Goal: Task Accomplishment & Management: Use online tool/utility

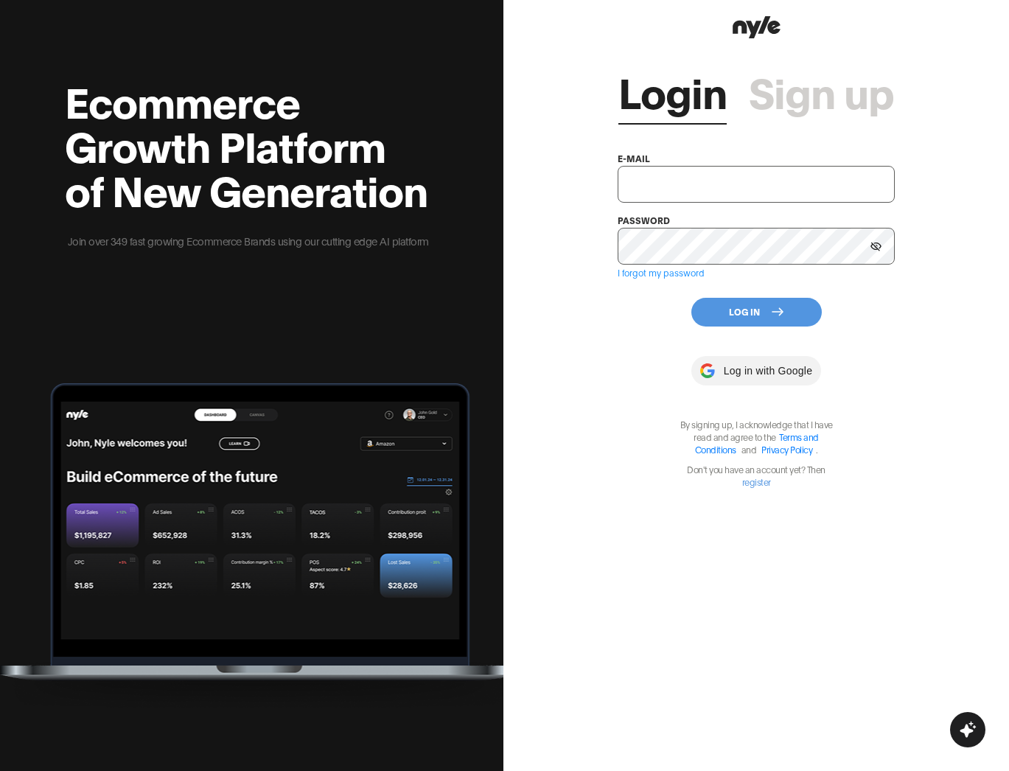
click at [648, 187] on input "text" at bounding box center [756, 184] width 276 height 37
type input "[EMAIL_ADDRESS][PERSON_NAME]"
click at [744, 321] on button "Log In" at bounding box center [757, 312] width 131 height 29
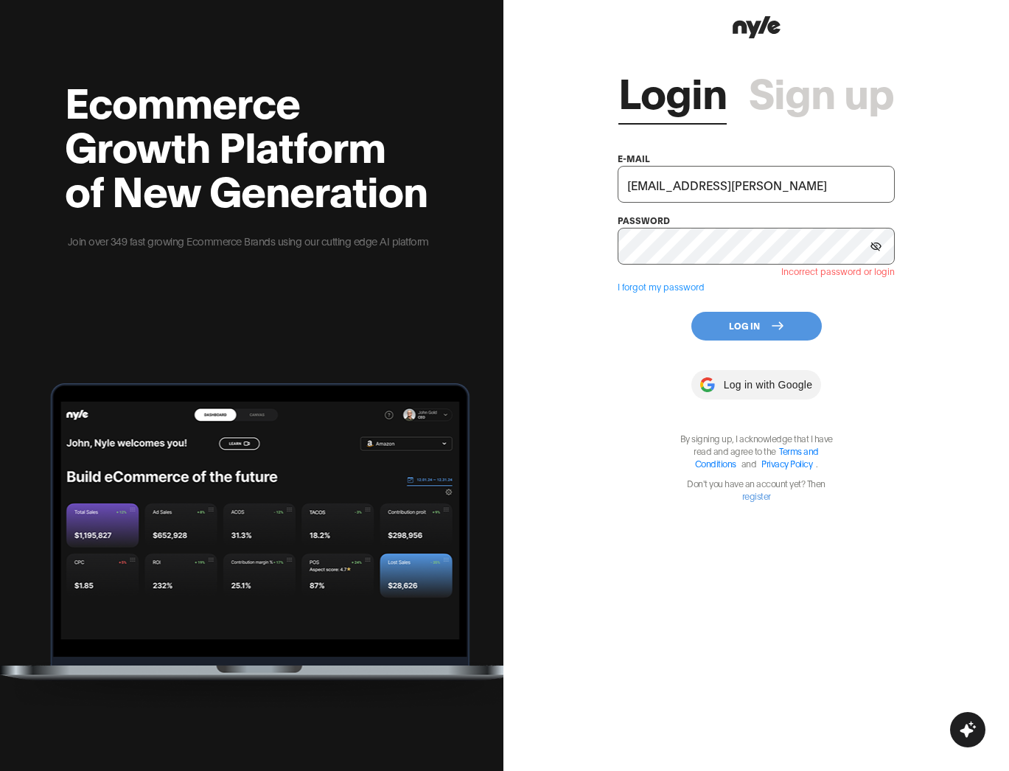
click at [655, 185] on input "[EMAIL_ADDRESS][PERSON_NAME]" at bounding box center [756, 184] width 276 height 37
click at [758, 332] on button "Log In" at bounding box center [757, 326] width 131 height 29
click at [681, 187] on input "[EMAIL_ADDRESS][PERSON_NAME]" at bounding box center [756, 184] width 276 height 37
paste input "showroom"
type input "[EMAIL_ADDRESS][PERSON_NAME]"
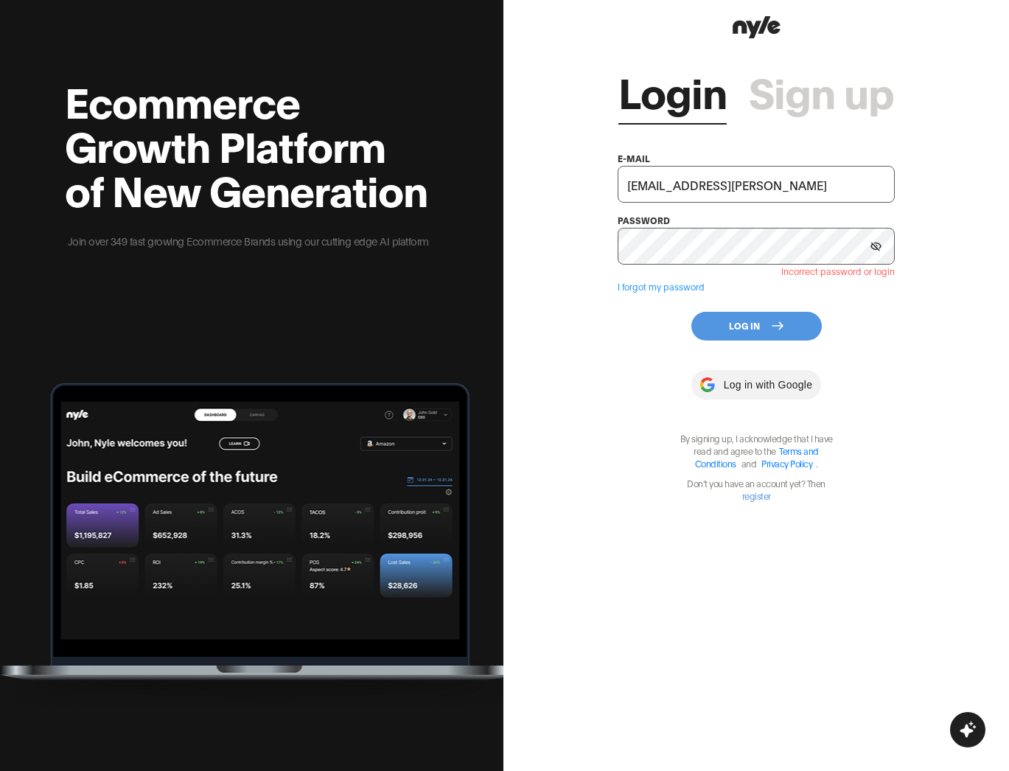
scroll to position [0, 24]
click at [771, 332] on button "Log In" at bounding box center [757, 326] width 131 height 29
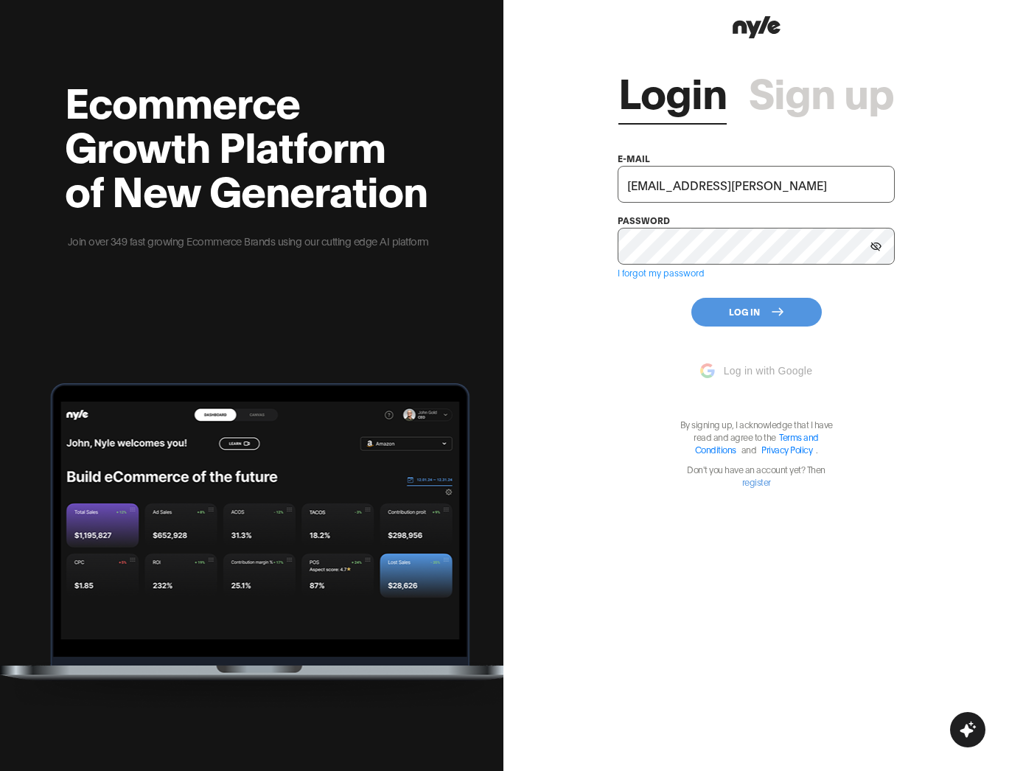
scroll to position [0, 0]
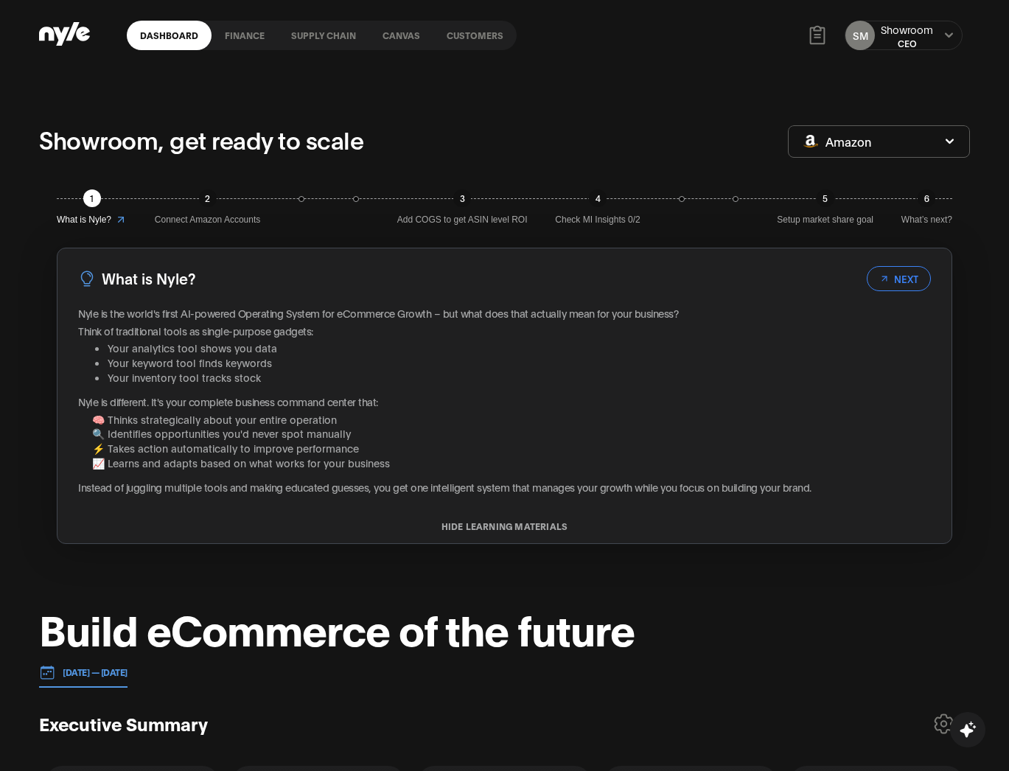
click at [397, 39] on link "Canvas" at bounding box center [401, 35] width 64 height 29
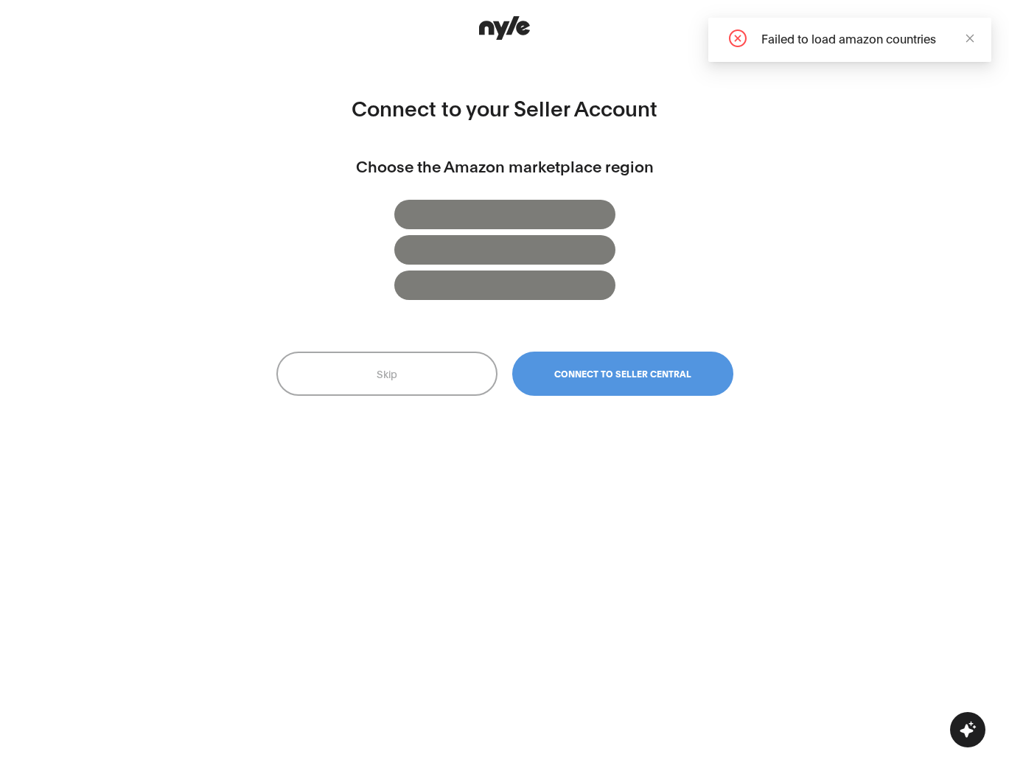
click at [813, 40] on icon "close" at bounding box center [970, 38] width 10 height 10
click at [391, 373] on button "Skip" at bounding box center [386, 374] width 221 height 44
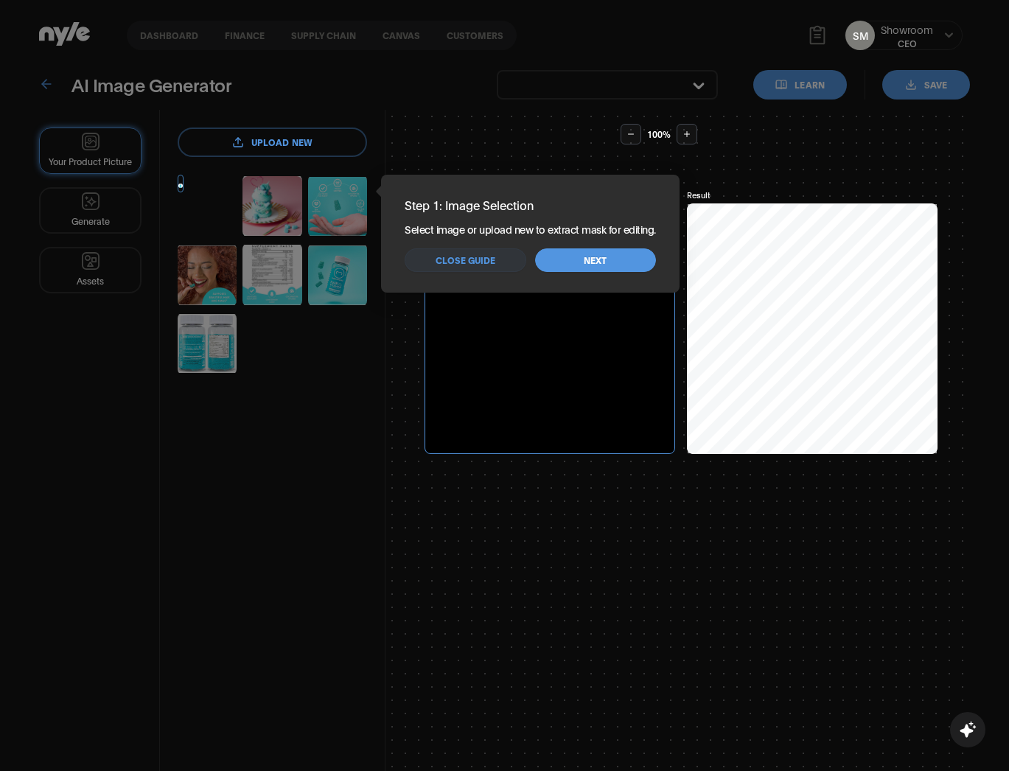
click at [482, 264] on span "Close guide" at bounding box center [466, 261] width 60 height 14
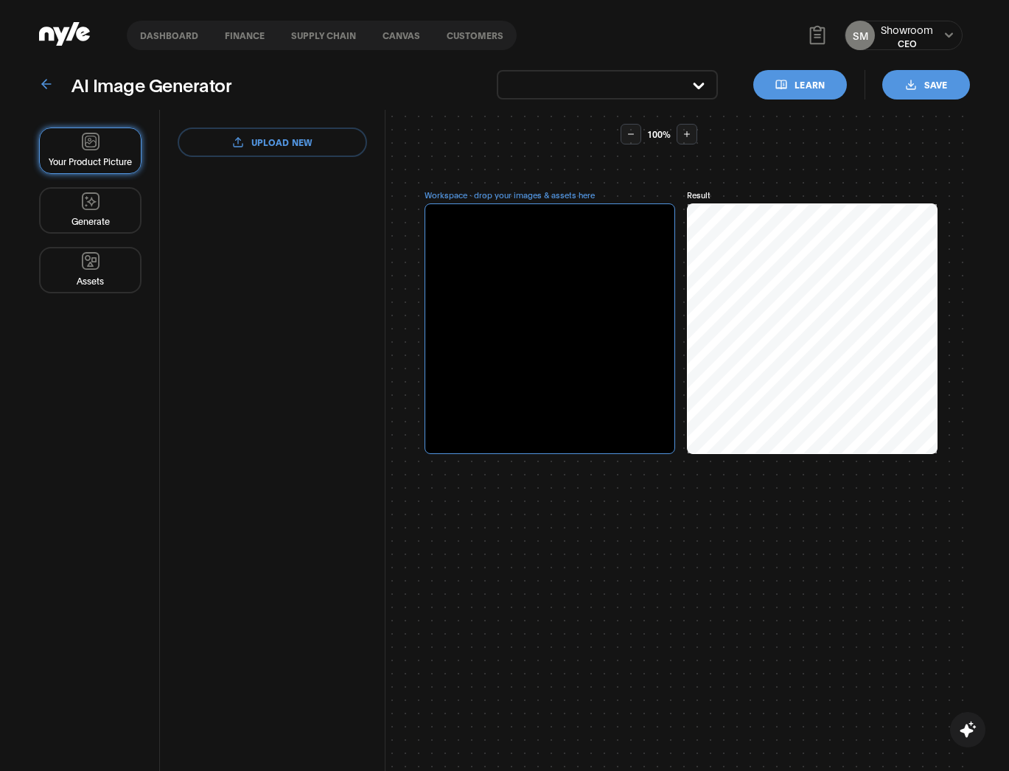
click at [401, 39] on link "Canvas" at bounding box center [401, 35] width 64 height 29
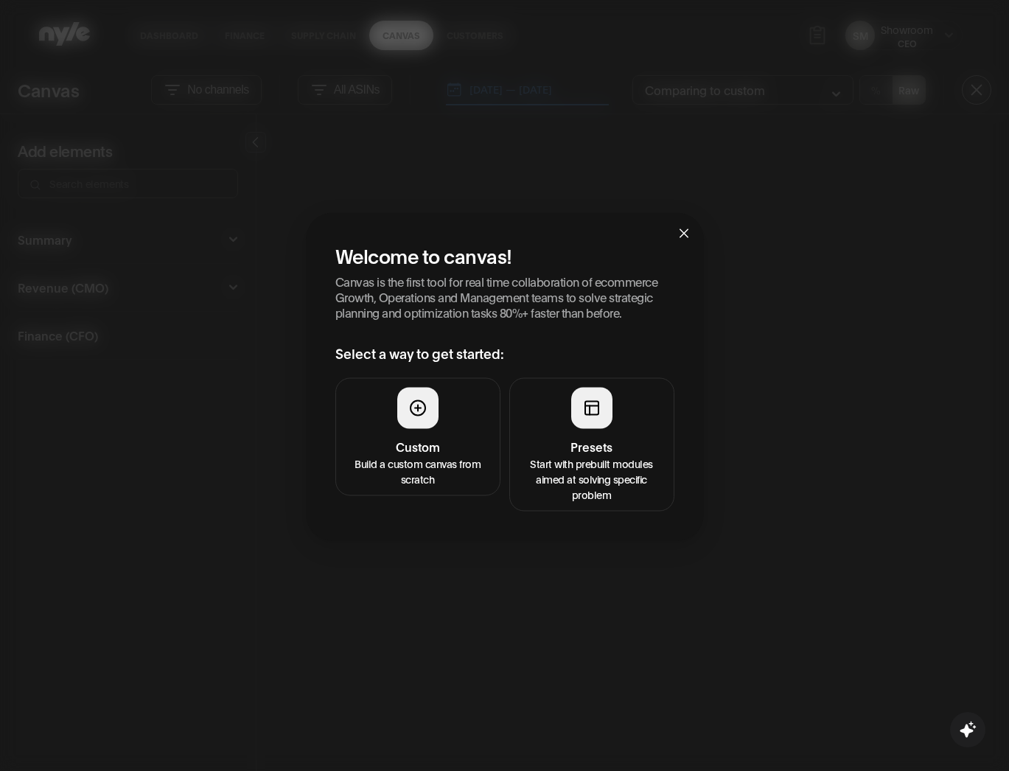
click at [592, 441] on h4 "Presets" at bounding box center [592, 447] width 146 height 18
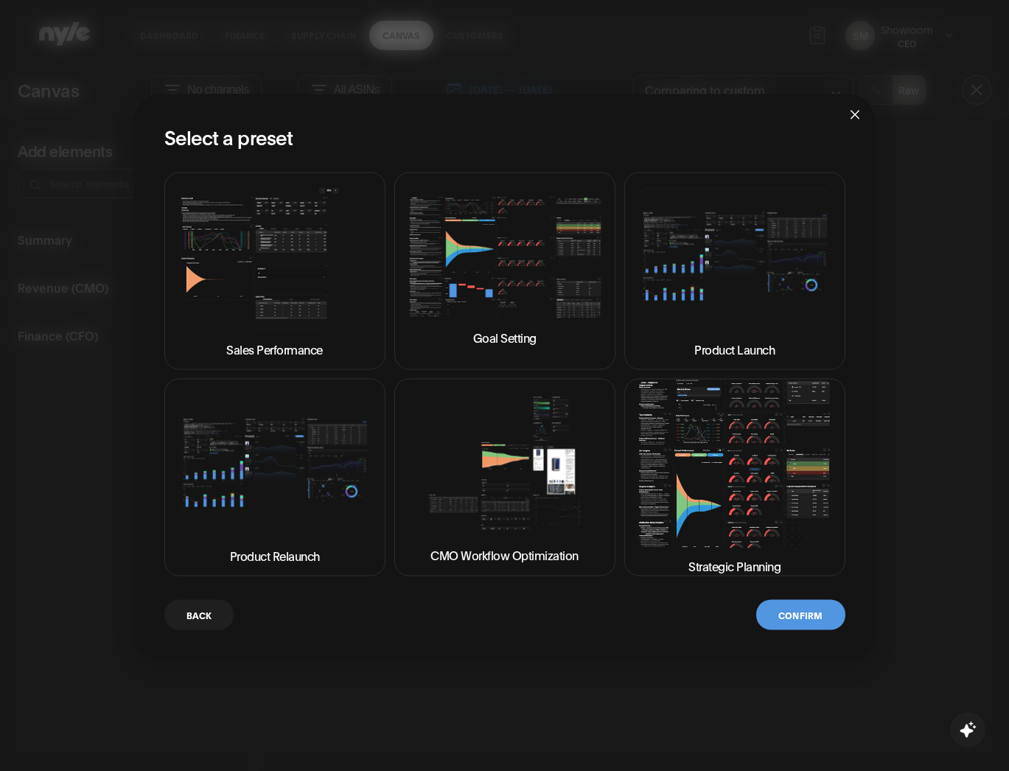
click at [481, 238] on img at bounding box center [505, 257] width 196 height 125
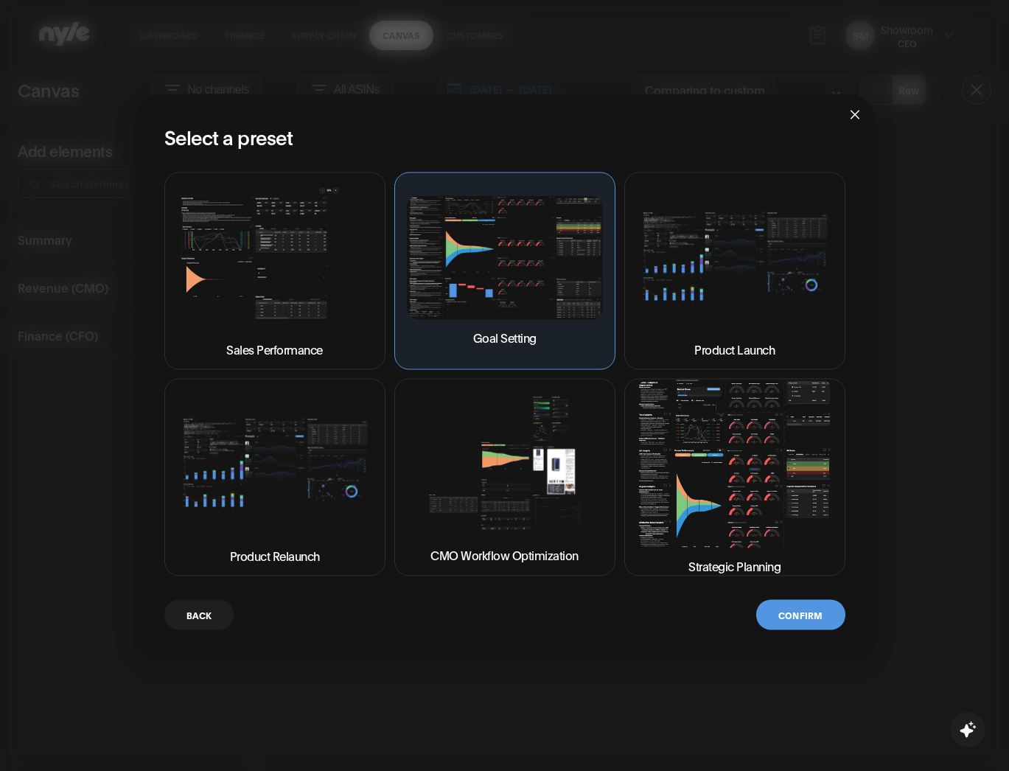
click at [799, 625] on button "Confirm" at bounding box center [800, 615] width 88 height 30
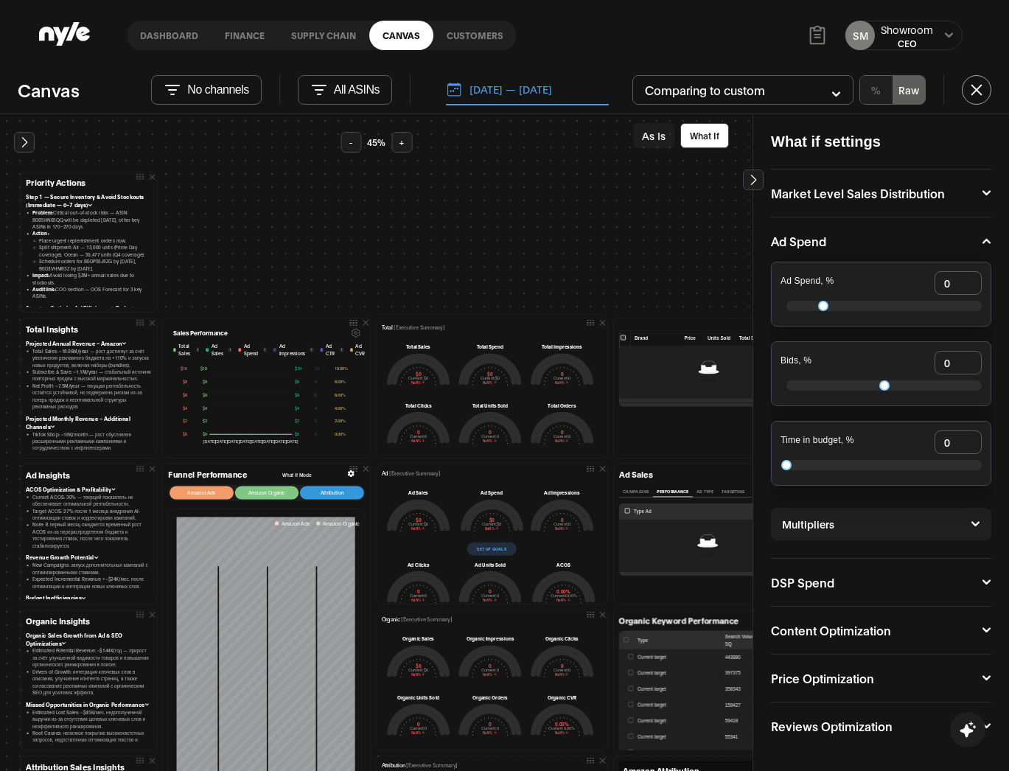
click at [262, 318] on div "Sales Performance Total Sales i Ad Sales i Ad Spend i Ad Impressions i Ad CTR i…" at bounding box center [267, 388] width 208 height 141
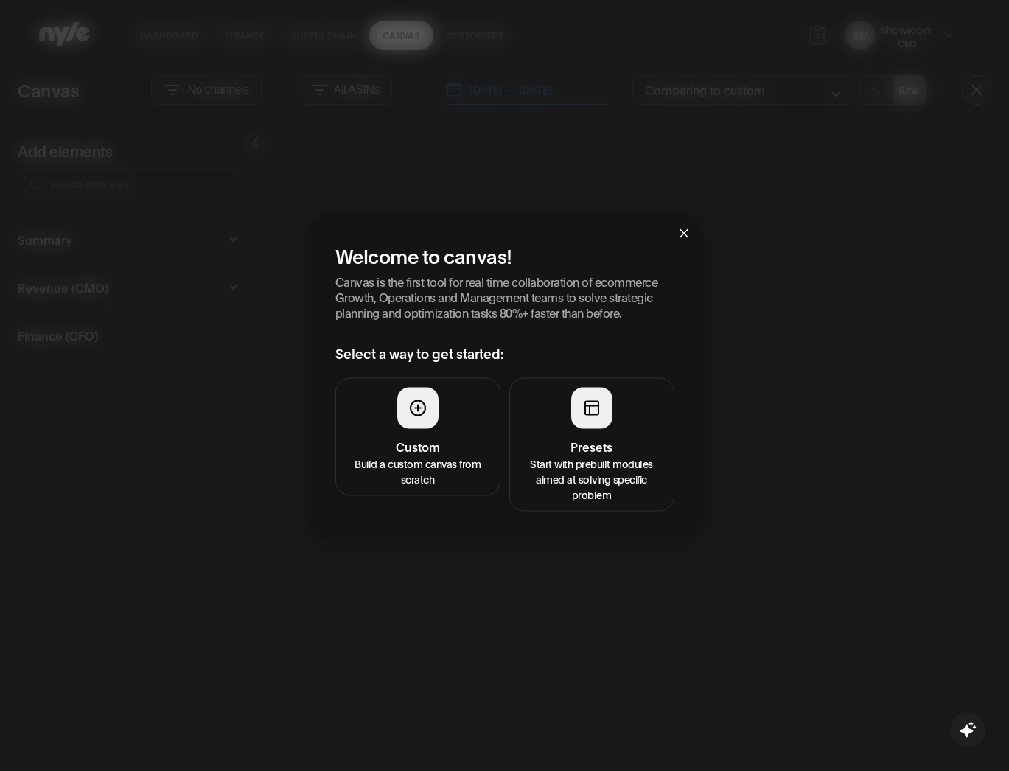
click at [687, 234] on icon "close" at bounding box center [684, 234] width 12 height 12
